Goal: Find specific page/section: Find specific page/section

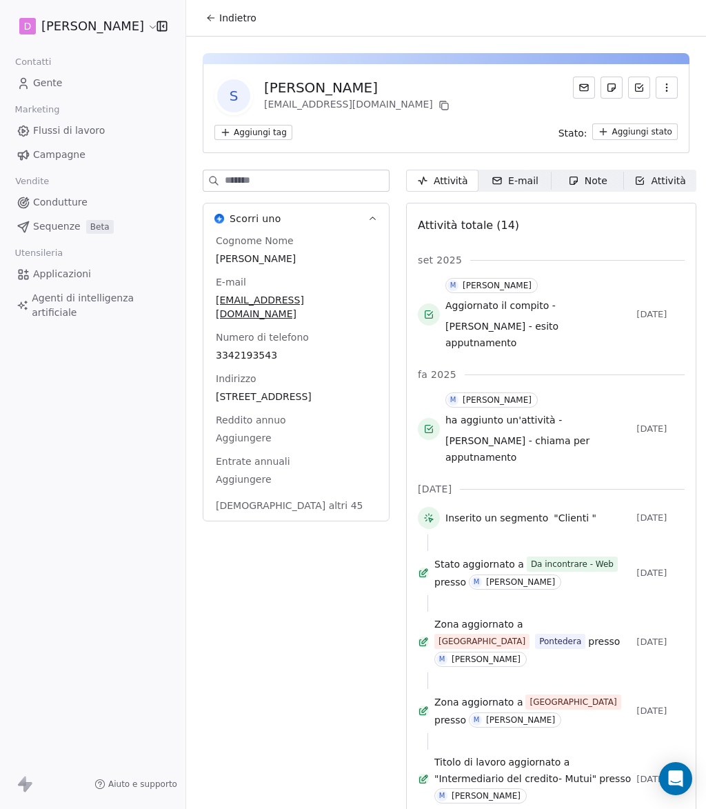
click at [214, 17] on icon at bounding box center [211, 17] width 11 height 11
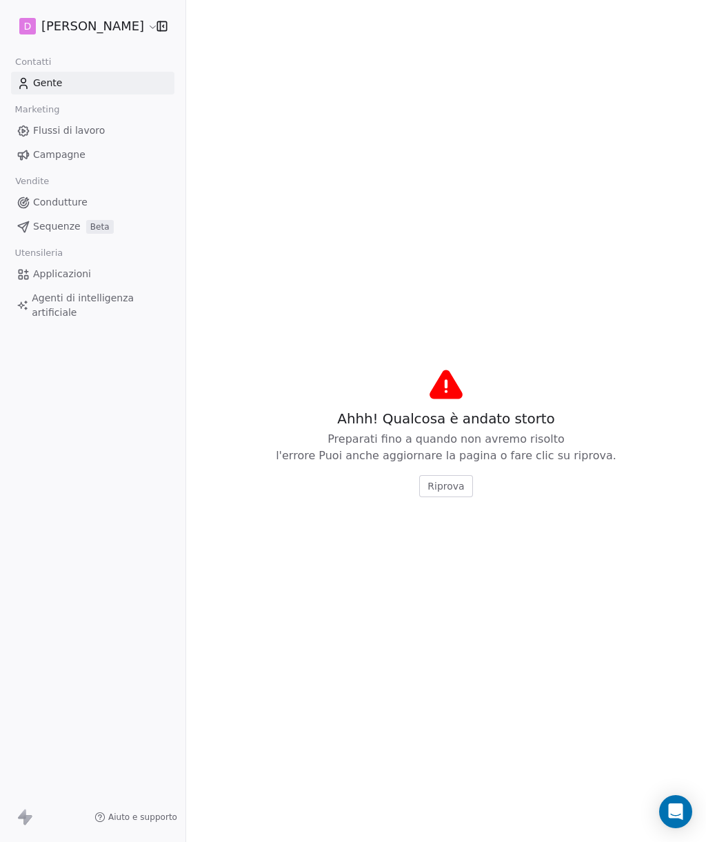
click at [177, 43] on div "D [PERSON_NAME]" at bounding box center [93, 26] width 186 height 52
click at [435, 479] on div "Ahhh! Qualcosa è andato storto Preparati fino a quando non avremo risolto l'err…" at bounding box center [446, 453] width 341 height 88
click at [448, 493] on span "Riprova" at bounding box center [446, 486] width 37 height 14
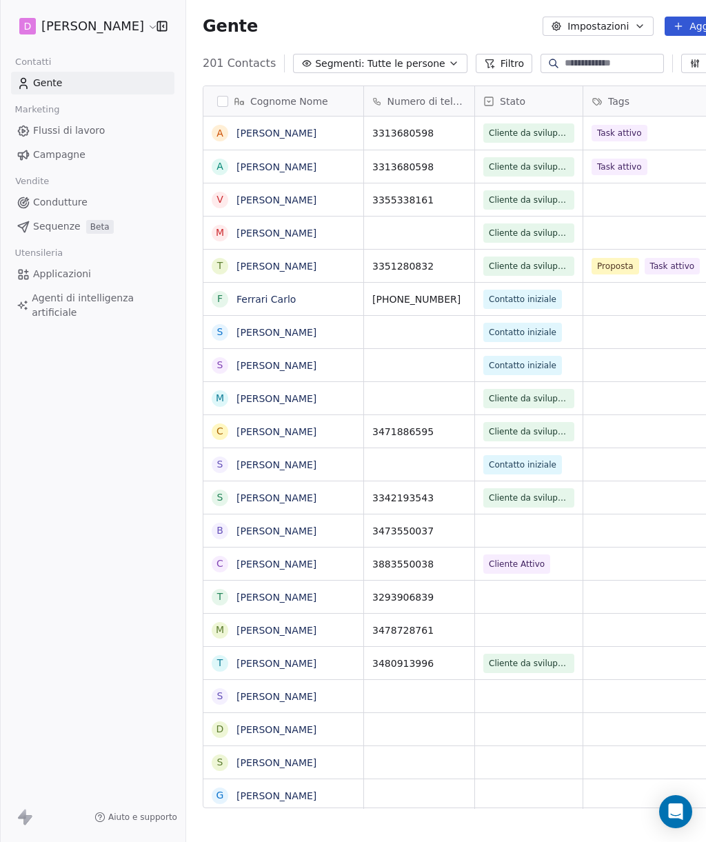
scroll to position [757, 614]
click at [181, 37] on div "D [PERSON_NAME]" at bounding box center [93, 26] width 186 height 52
click at [161, 23] on icon "button" at bounding box center [161, 25] width 0 height 9
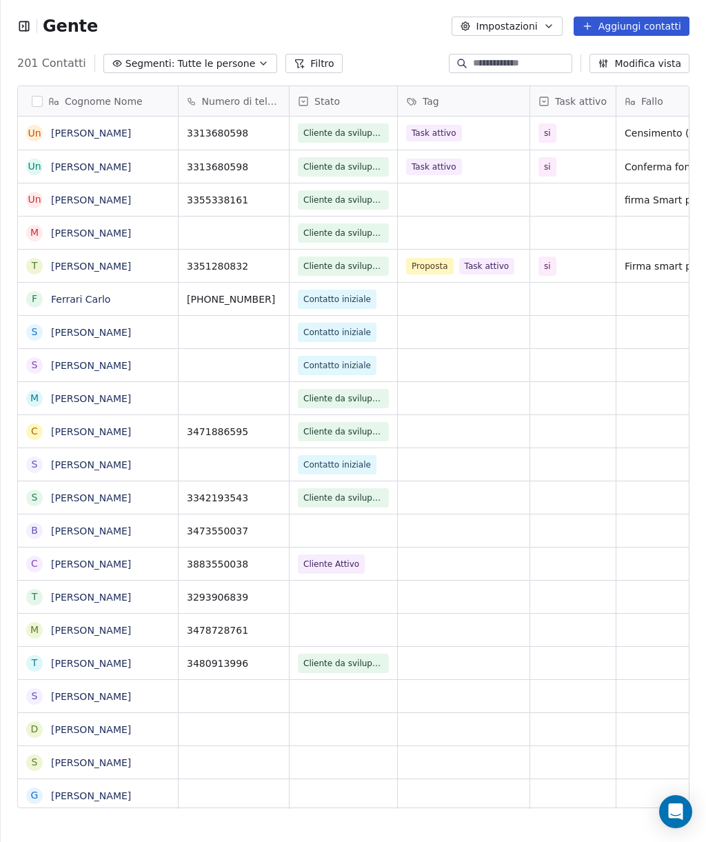
click at [513, 61] on input at bounding box center [521, 64] width 97 height 14
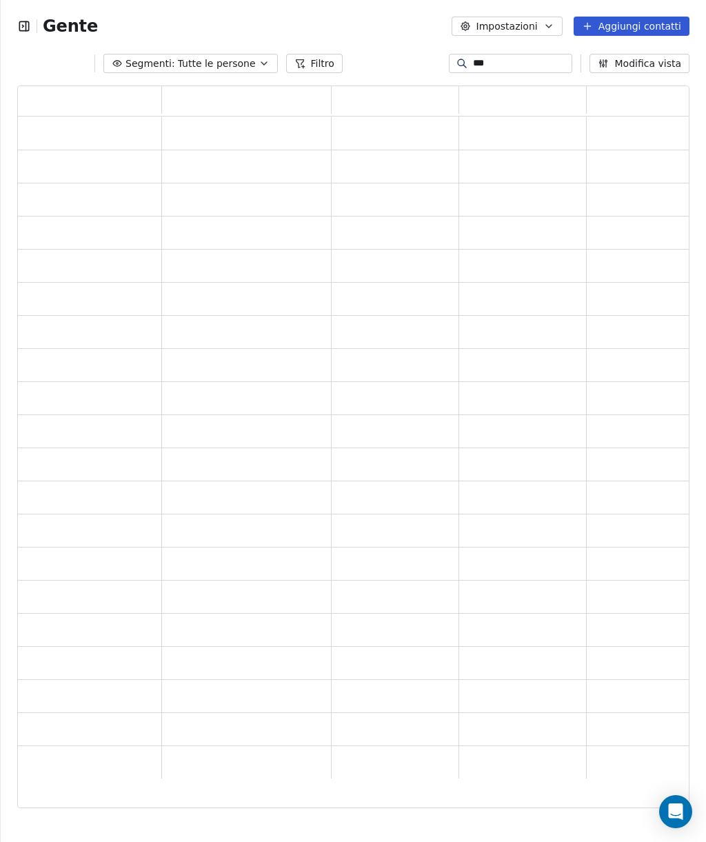
scroll to position [724, 672]
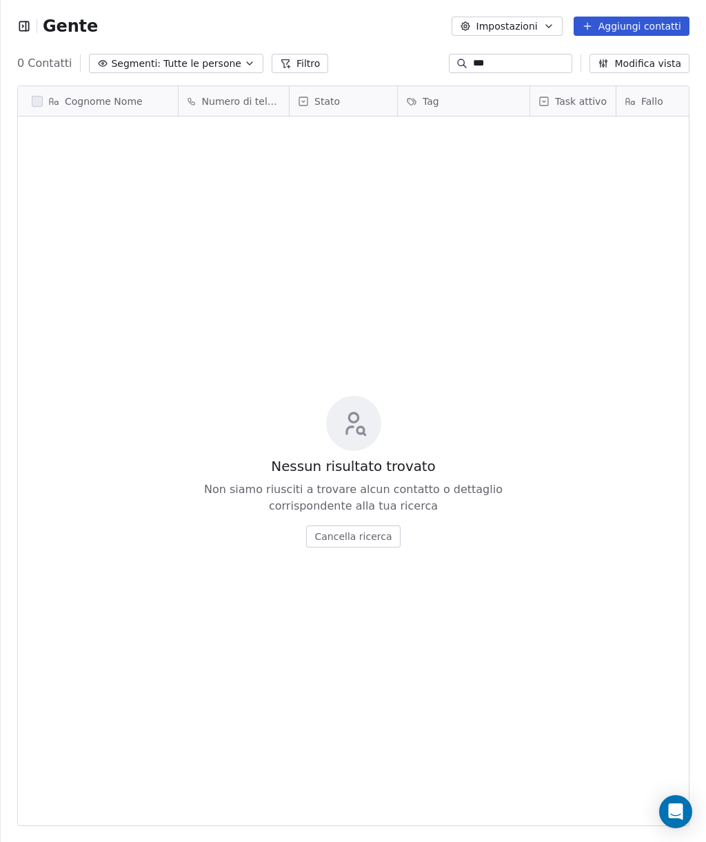
type input "****"
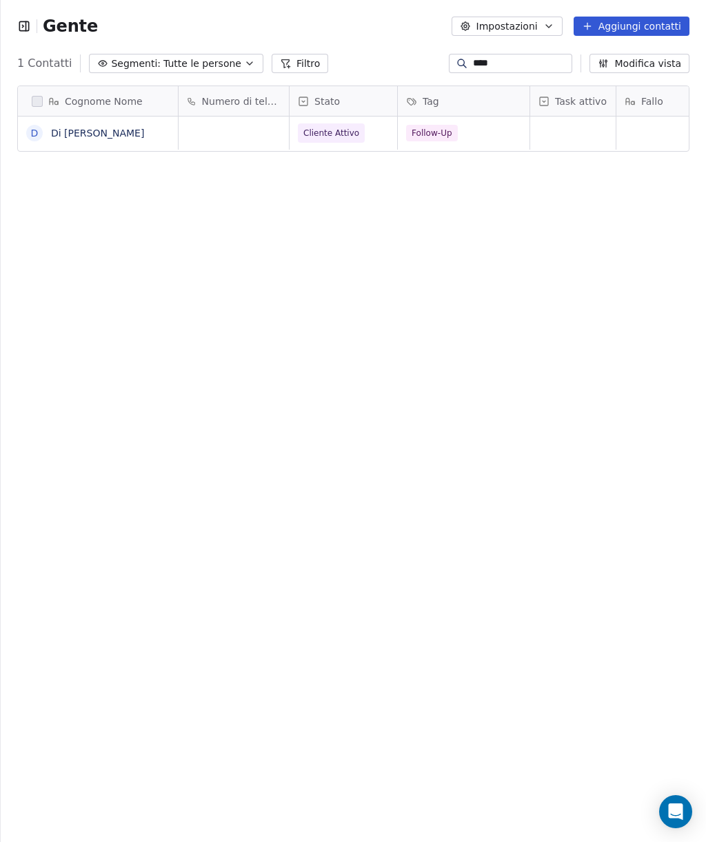
scroll to position [757, 706]
click at [78, 137] on link "Di [PERSON_NAME]" at bounding box center [97, 133] width 93 height 11
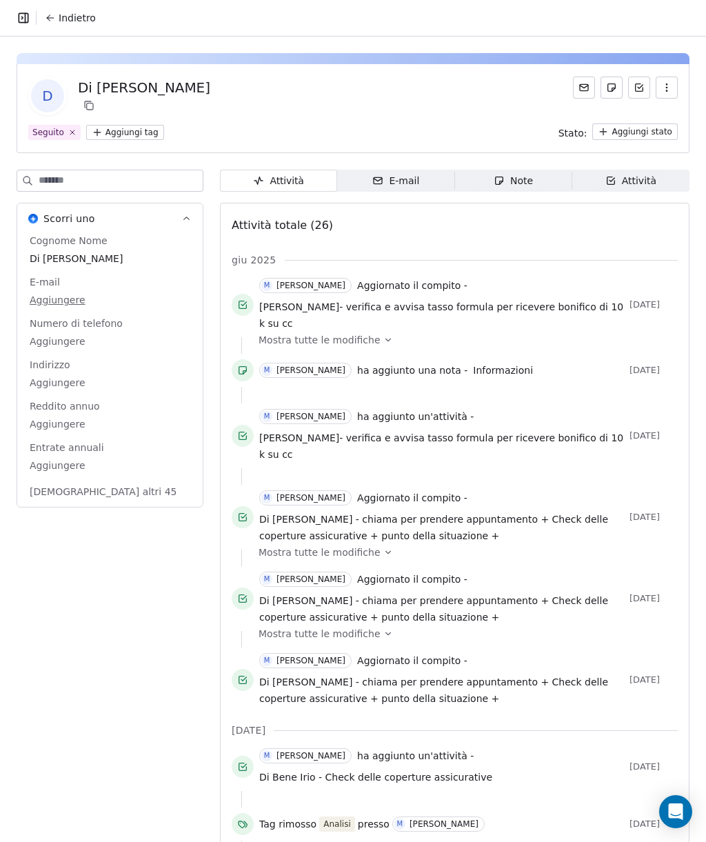
click at [637, 191] on span "Attività Attività" at bounding box center [630, 181] width 117 height 22
